Goal: Navigation & Orientation: Find specific page/section

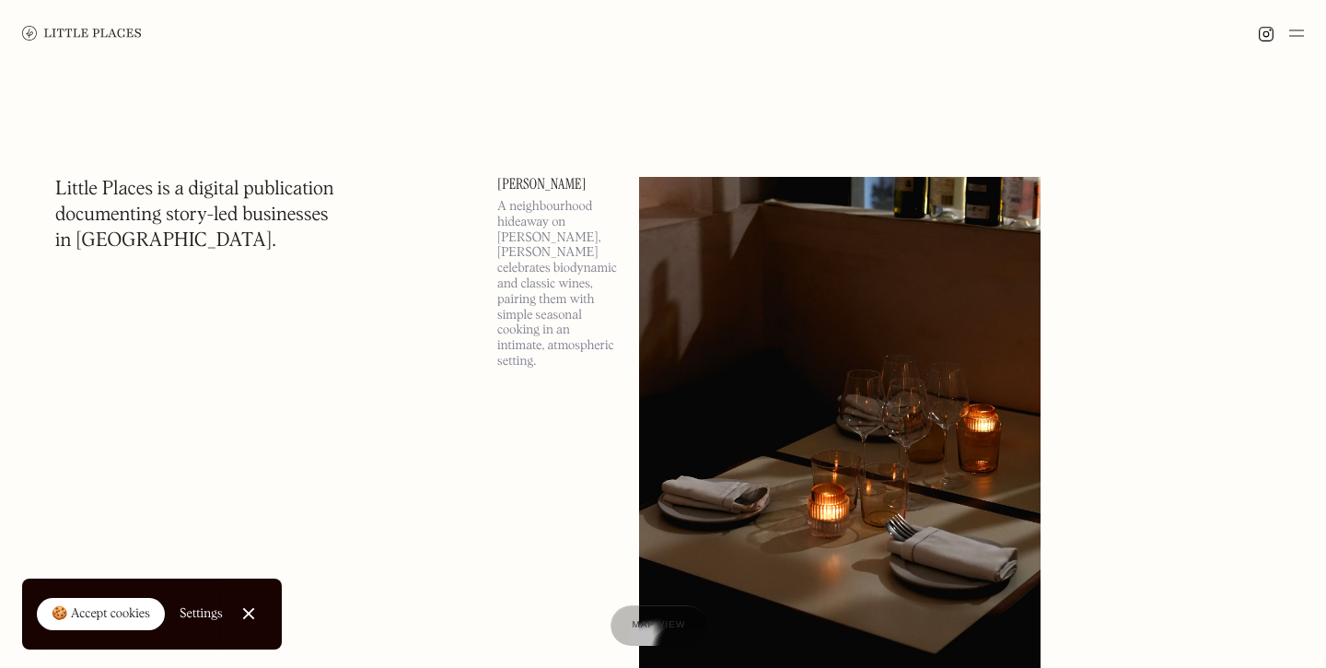
click at [1298, 37] on img at bounding box center [1296, 33] width 15 height 22
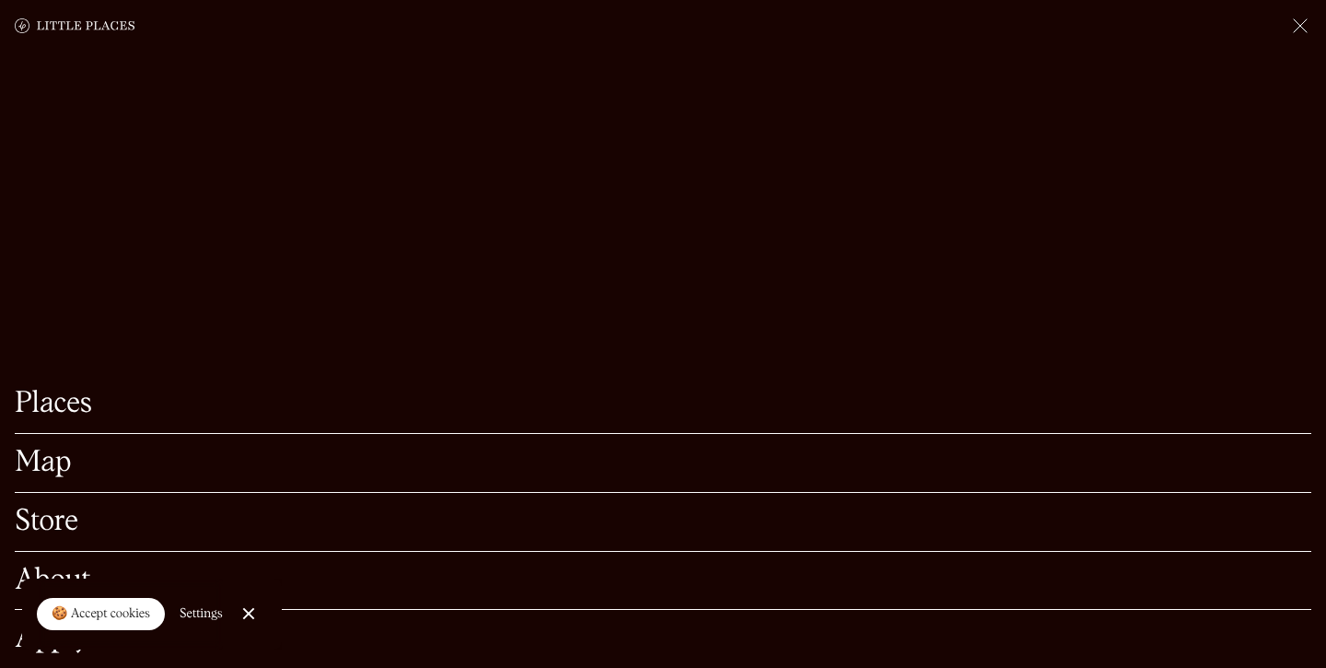
click at [60, 476] on link "Map" at bounding box center [663, 462] width 1296 height 29
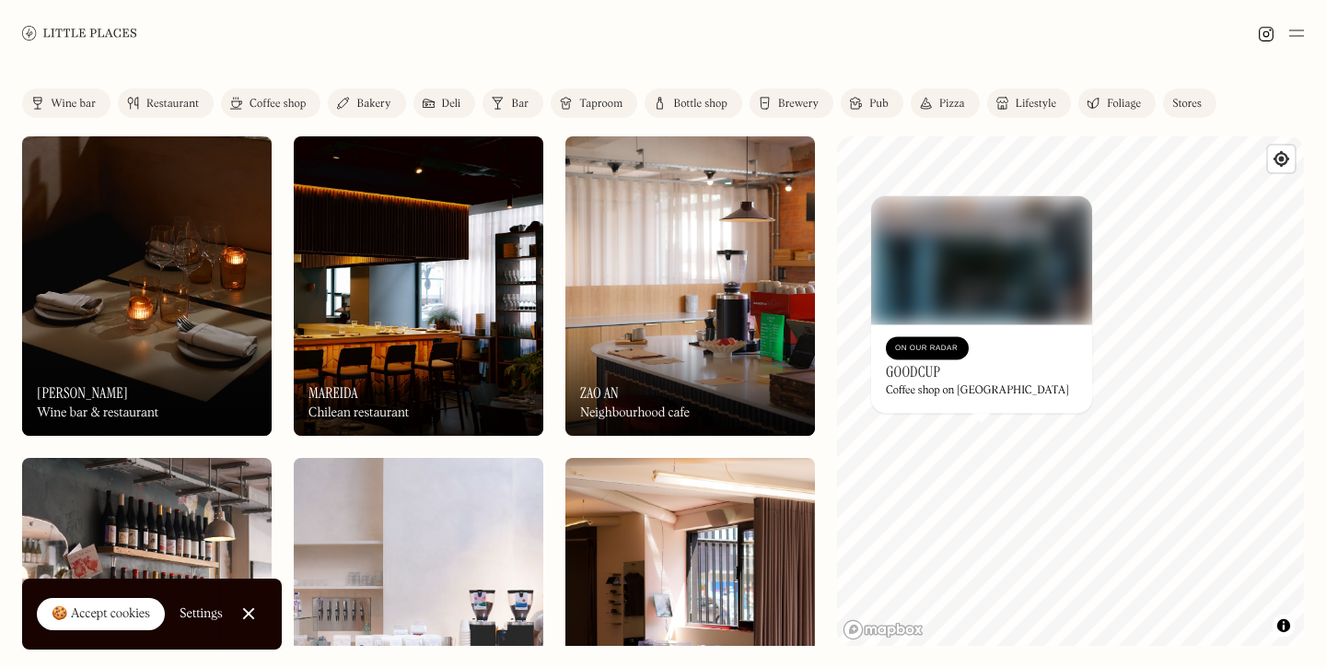
click at [1085, 373] on div "© Mapbox © OpenStreetMap Improve this map On Our Radar Goodcup Coffee shop on N…" at bounding box center [1070, 390] width 467 height 509
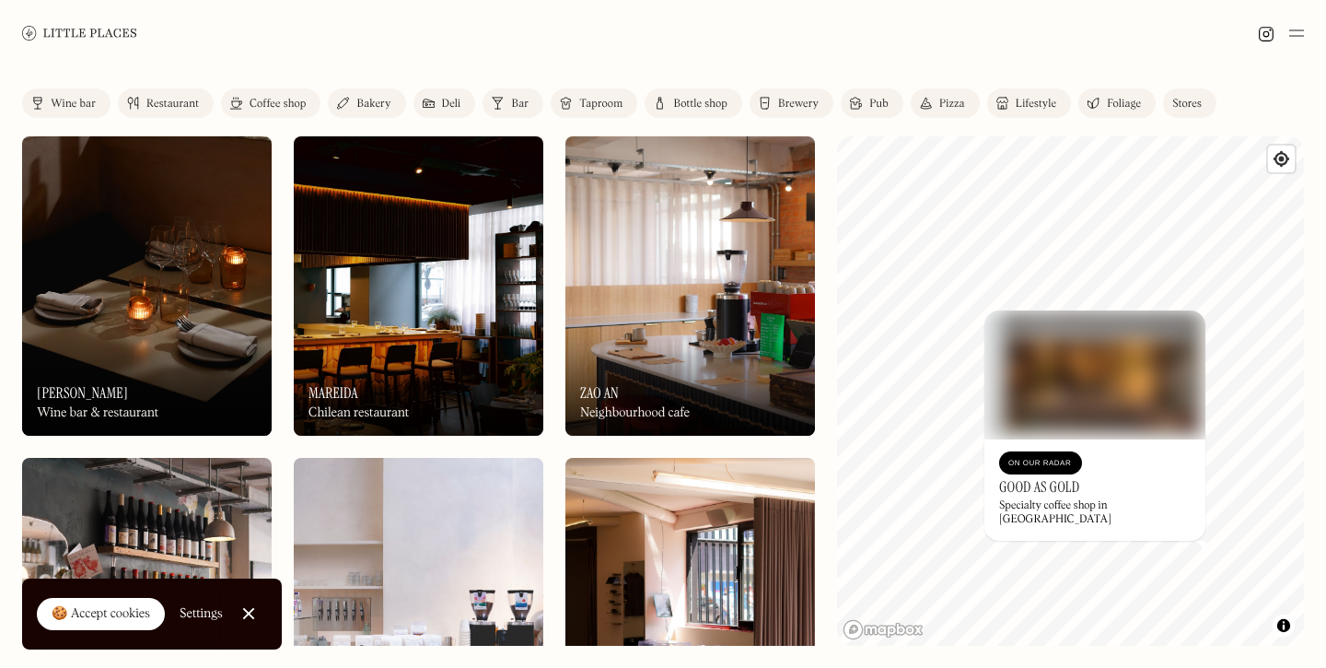
click at [1148, 510] on div "© Mapbox © OpenStreetMap Improve this map On Our Radar Good As Gold Specialty c…" at bounding box center [1070, 390] width 467 height 509
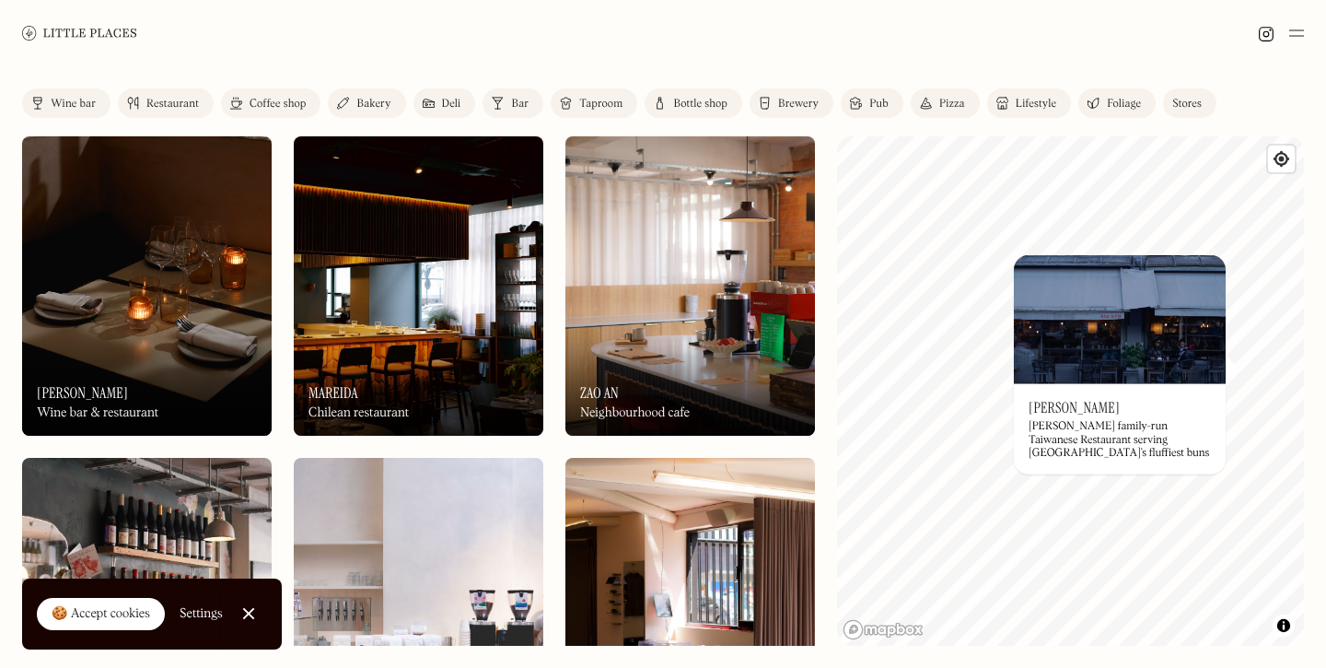
click at [964, 349] on div "© Mapbox © OpenStreetMap Improve this map On Our Radar [PERSON_NAME] family-run…" at bounding box center [1070, 390] width 467 height 509
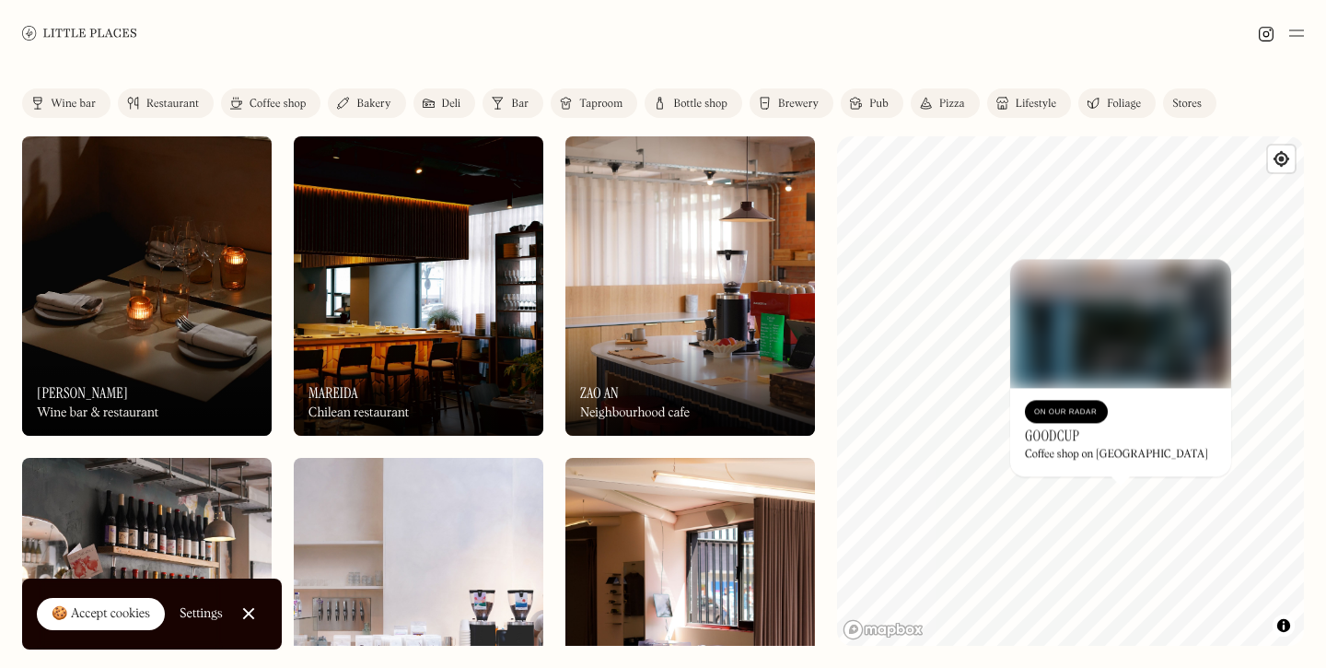
click at [1325, 372] on div "Label Wine bar Restaurant Coffee shop Bakery Deli Bar Taproom Bottle shop Brewe…" at bounding box center [663, 366] width 1326 height 601
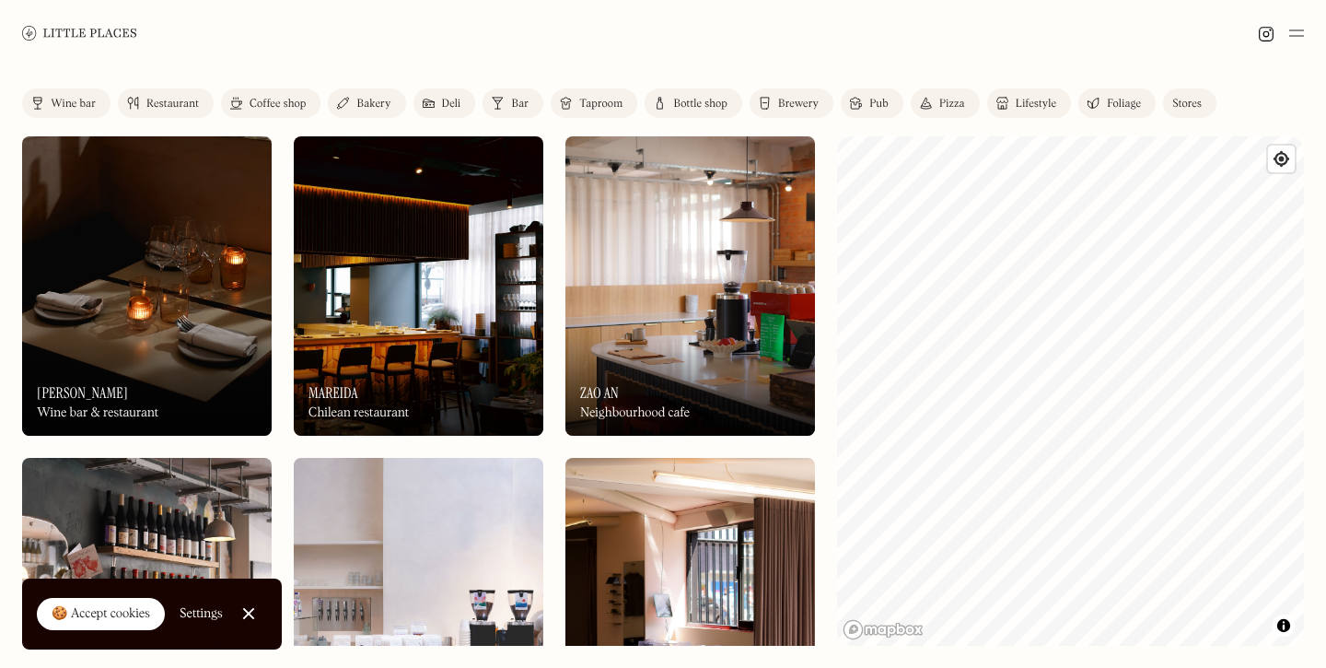
click at [1292, 0] on html "Places Map Store About Apply 🍪 Accept cookies Settings Close Cookie Popup Close…" at bounding box center [663, 334] width 1326 height 668
click at [1325, 336] on div "Label Wine bar Restaurant Coffee shop Bakery Deli Bar Taproom Bottle shop Brewe…" at bounding box center [663, 366] width 1326 height 601
click at [786, 386] on div "Label Wine bar Restaurant Coffee shop Bakery Deli Bar Taproom Bottle shop Brewe…" at bounding box center [663, 366] width 1326 height 601
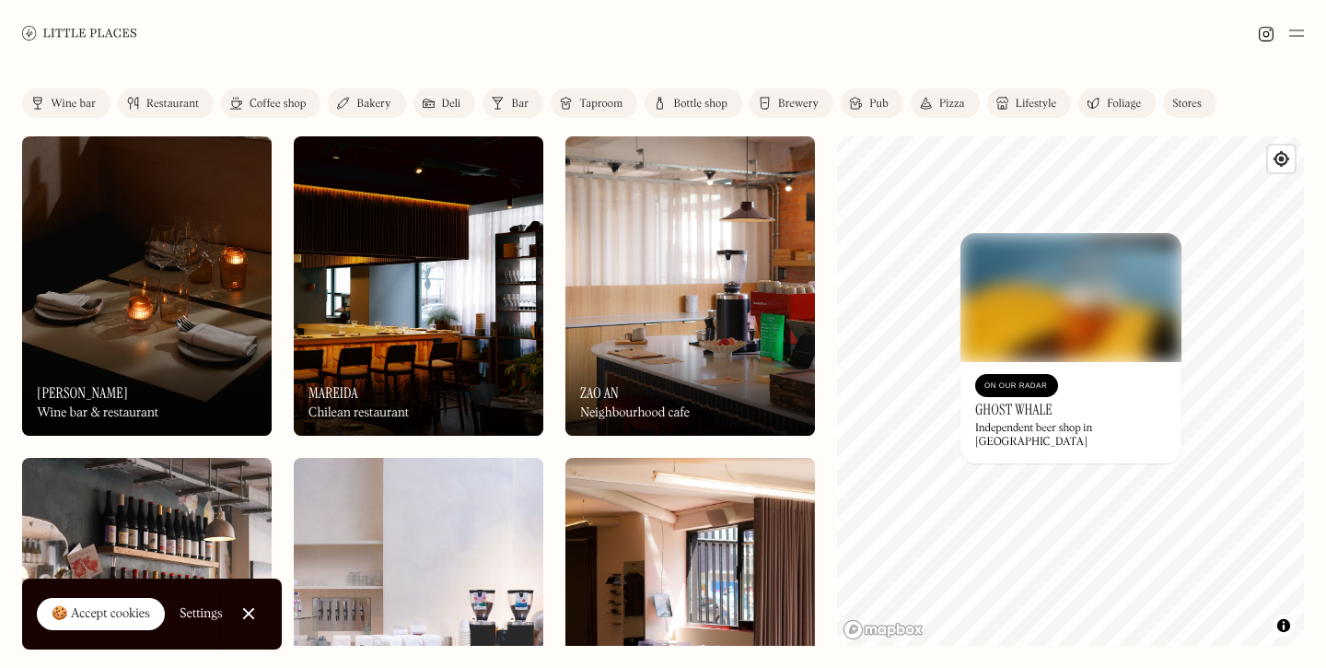
click at [654, 389] on div "On Our Radar Zao An Neighbourhood cafe" at bounding box center [690, 384] width 250 height 101
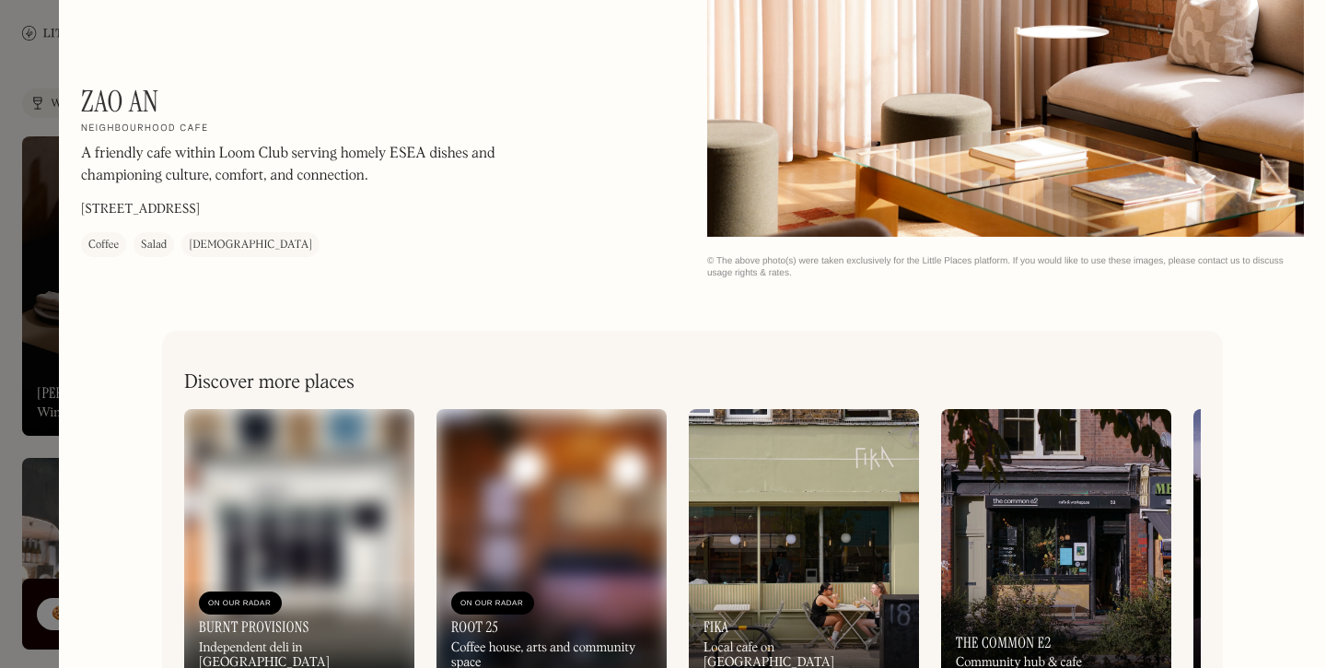
scroll to position [2705, 0]
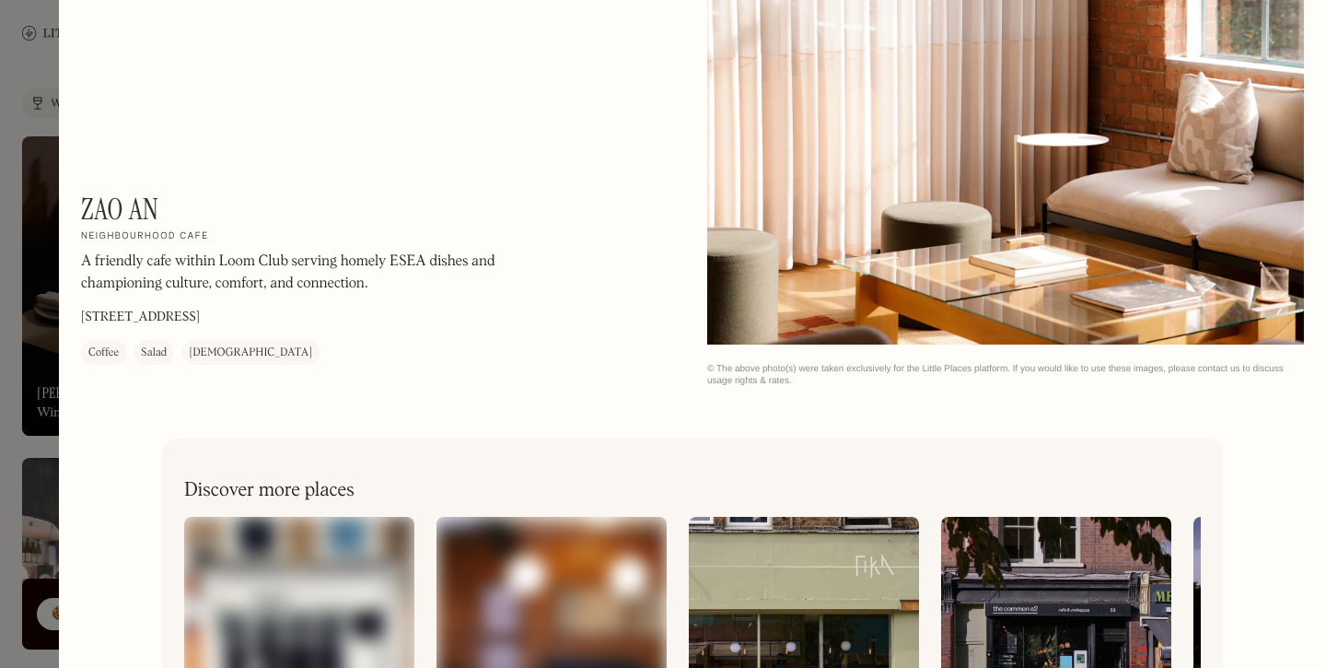
click at [28, 229] on div at bounding box center [663, 334] width 1326 height 668
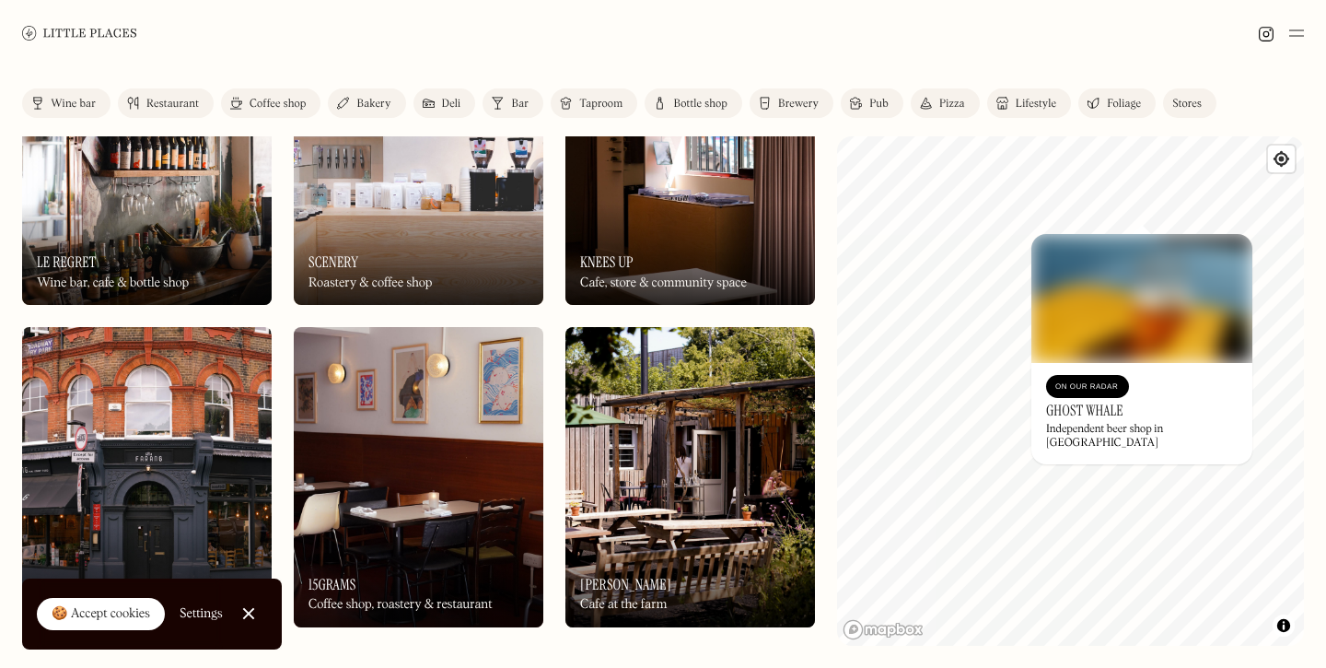
scroll to position [455, 0]
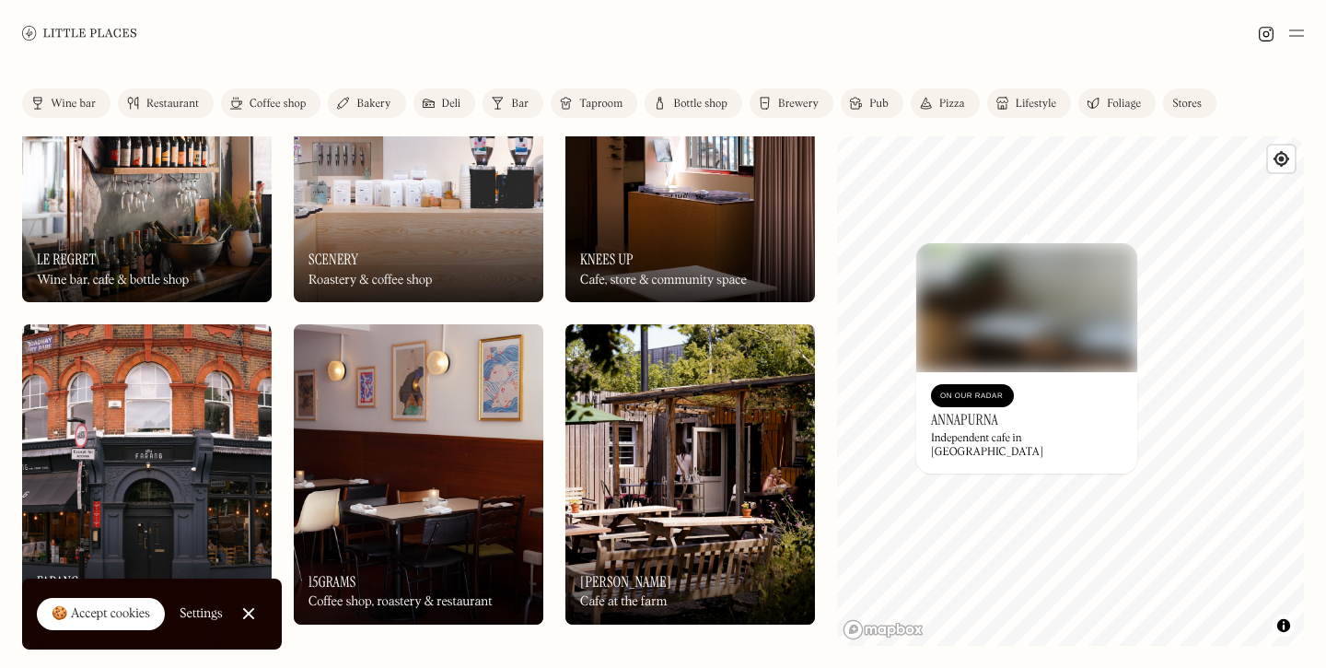
click at [1026, 317] on img at bounding box center [1026, 307] width 221 height 129
